Goal: Task Accomplishment & Management: Manage account settings

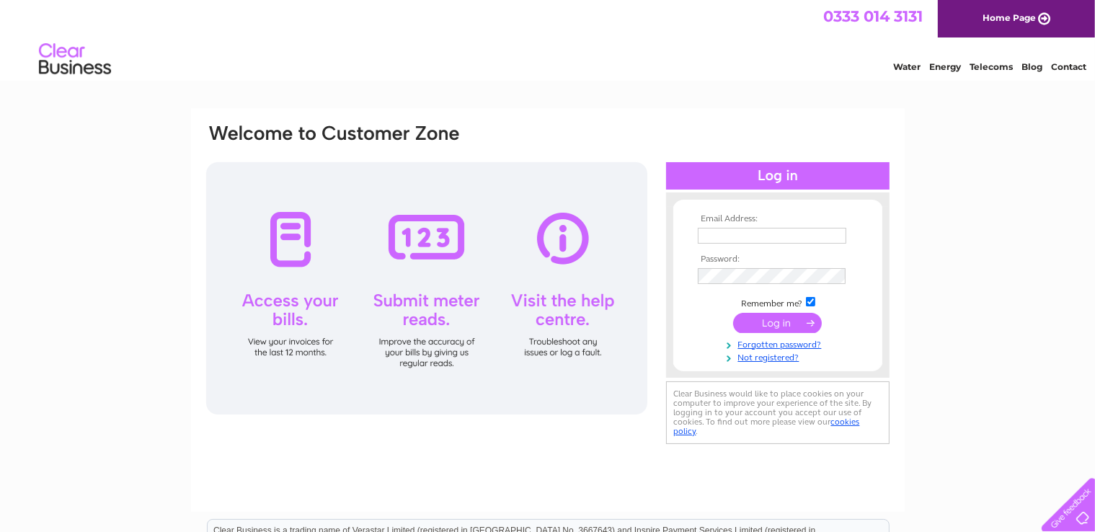
type input "elizabeth.nelson@btconnect.com"
click at [776, 321] on input "submit" at bounding box center [777, 323] width 89 height 20
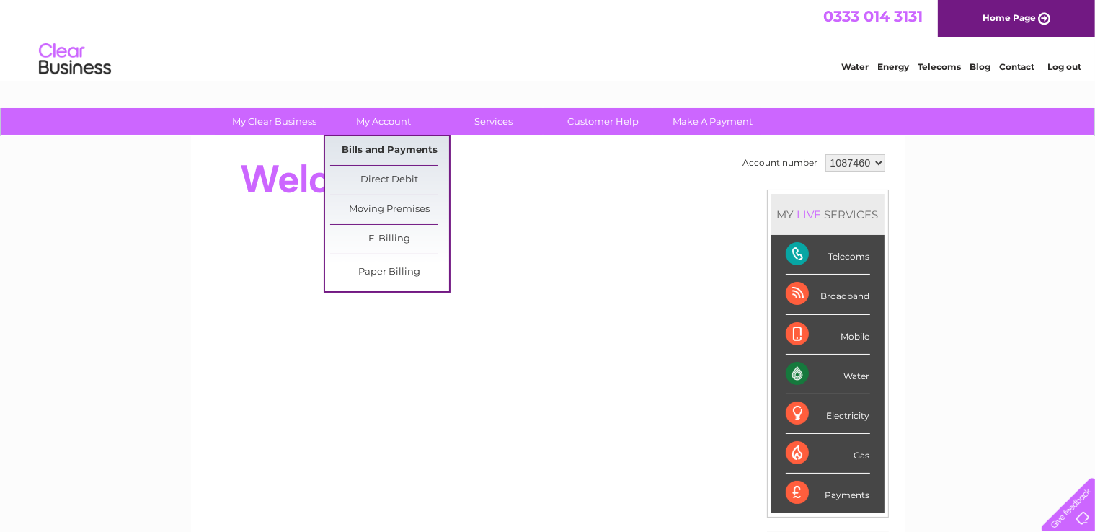
click at [376, 143] on link "Bills and Payments" at bounding box center [389, 150] width 119 height 29
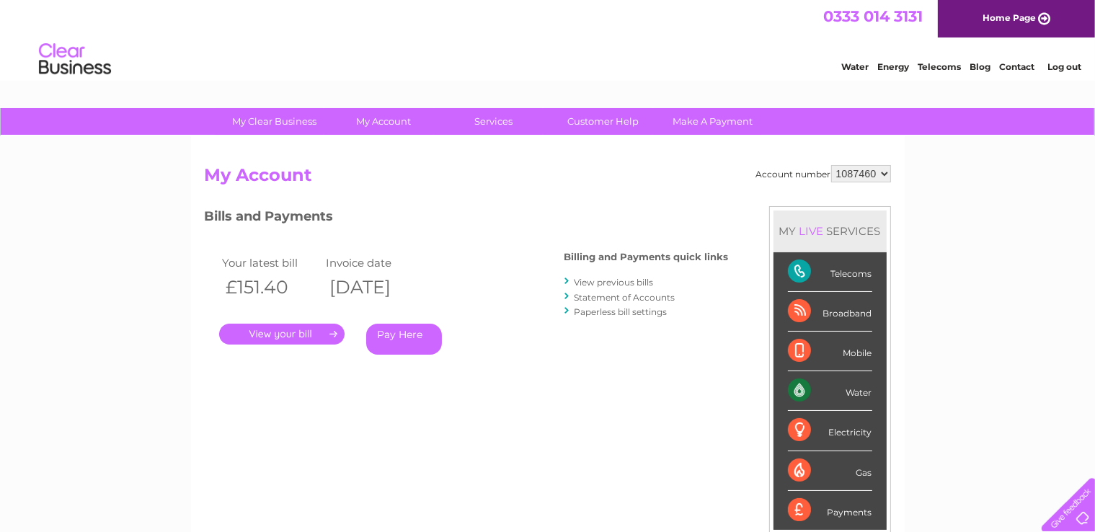
click at [276, 336] on link "." at bounding box center [281, 334] width 125 height 21
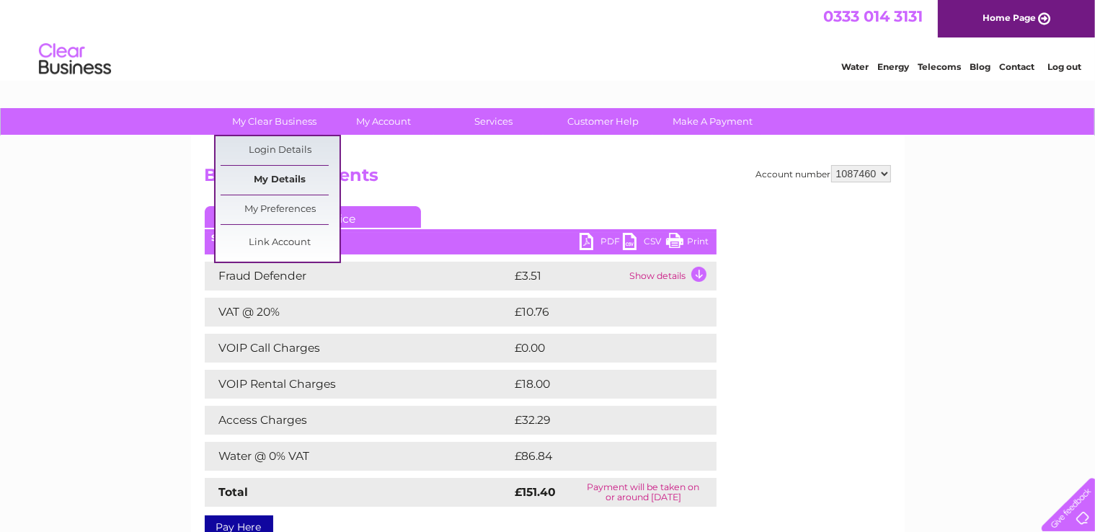
click at [284, 177] on link "My Details" at bounding box center [280, 180] width 119 height 29
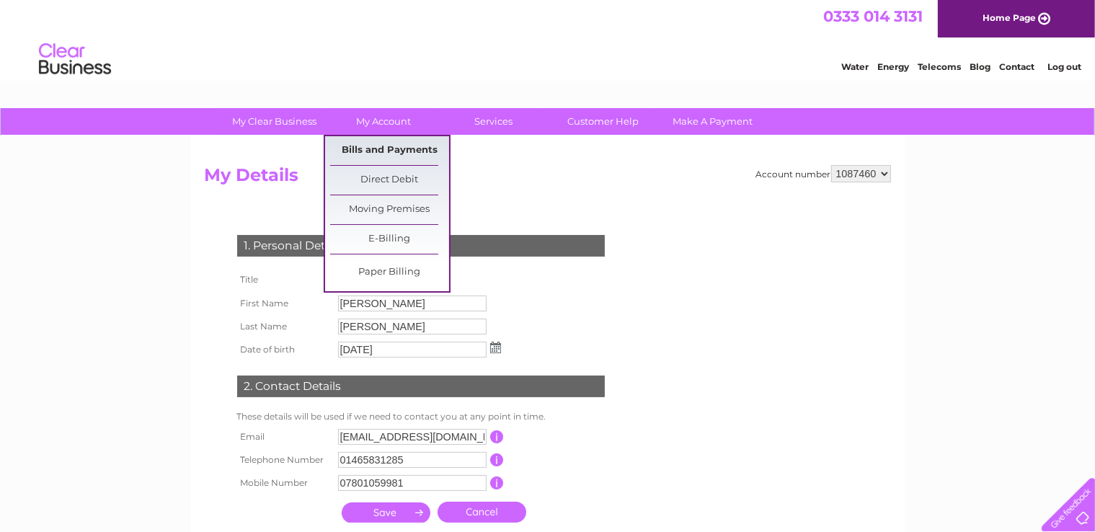
click at [372, 140] on link "Bills and Payments" at bounding box center [389, 150] width 119 height 29
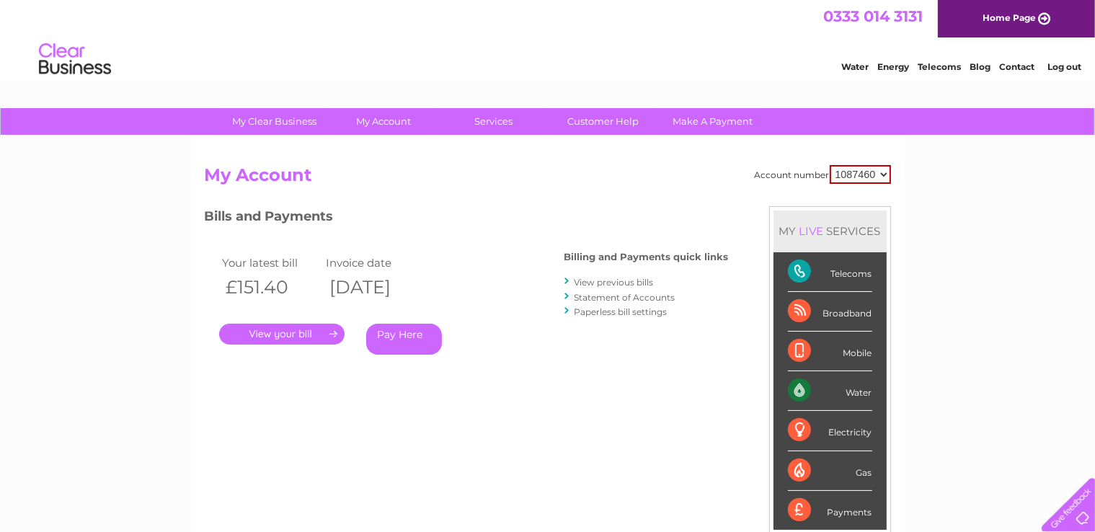
click at [285, 332] on link "." at bounding box center [281, 334] width 125 height 21
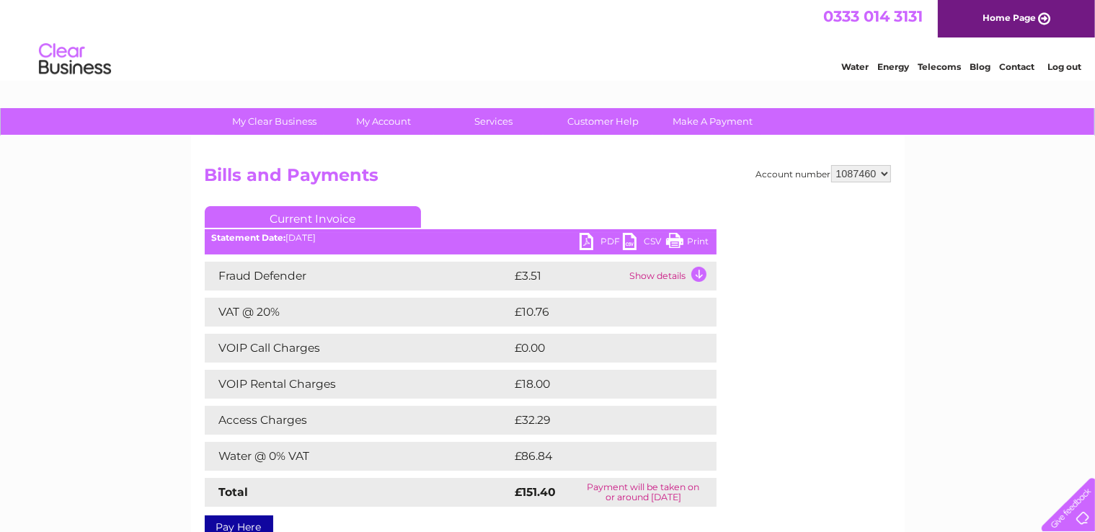
click at [585, 240] on link "PDF" at bounding box center [601, 243] width 43 height 21
click at [1019, 65] on link "Contact" at bounding box center [1016, 66] width 35 height 11
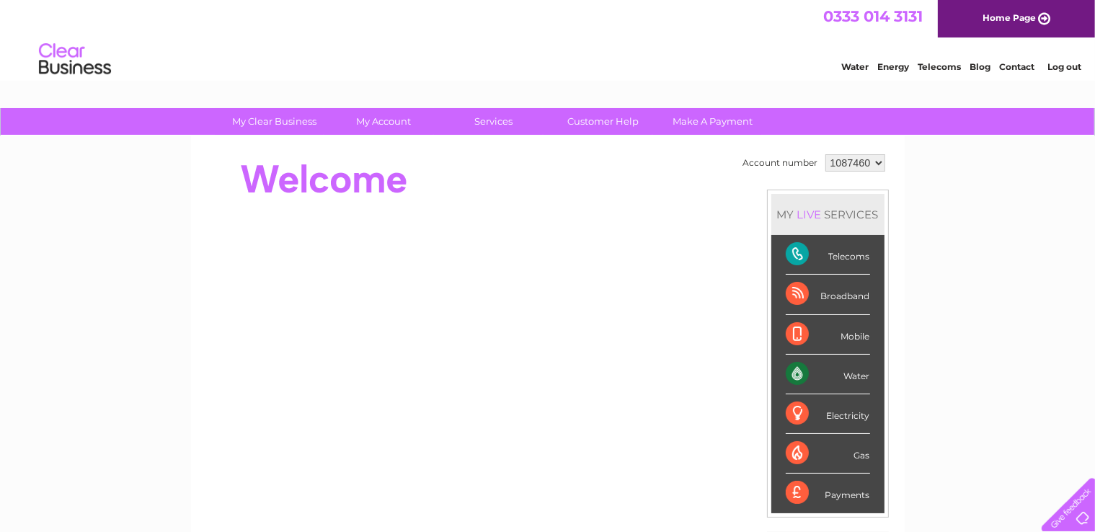
click at [830, 252] on div "Telecoms" at bounding box center [828, 255] width 84 height 40
click at [801, 253] on div "Telecoms" at bounding box center [828, 255] width 84 height 40
click at [796, 252] on div "Telecoms" at bounding box center [828, 255] width 84 height 40
click at [852, 259] on div "Telecoms" at bounding box center [828, 255] width 84 height 40
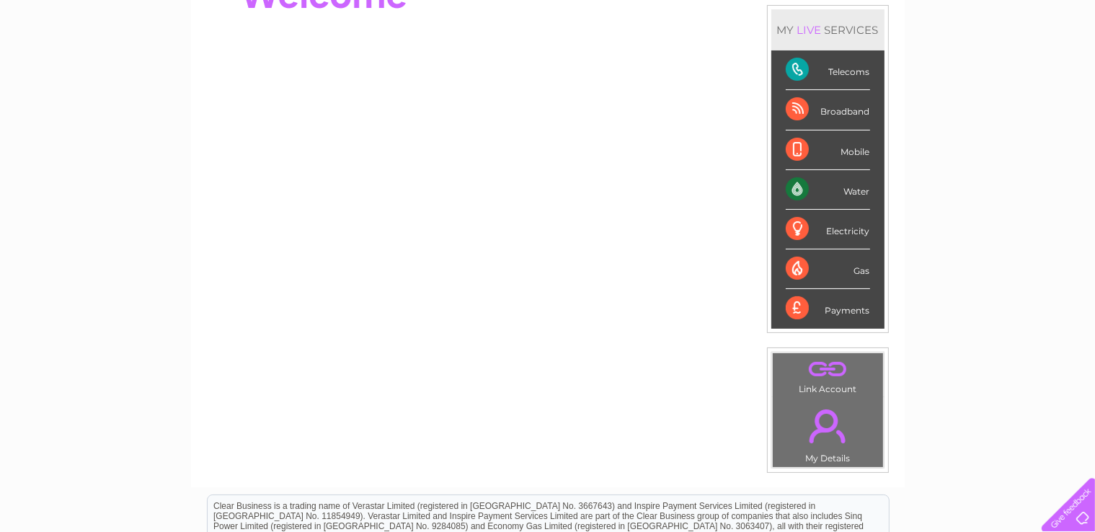
scroll to position [292, 0]
